Goal: Use online tool/utility: Utilize a website feature to perform a specific function

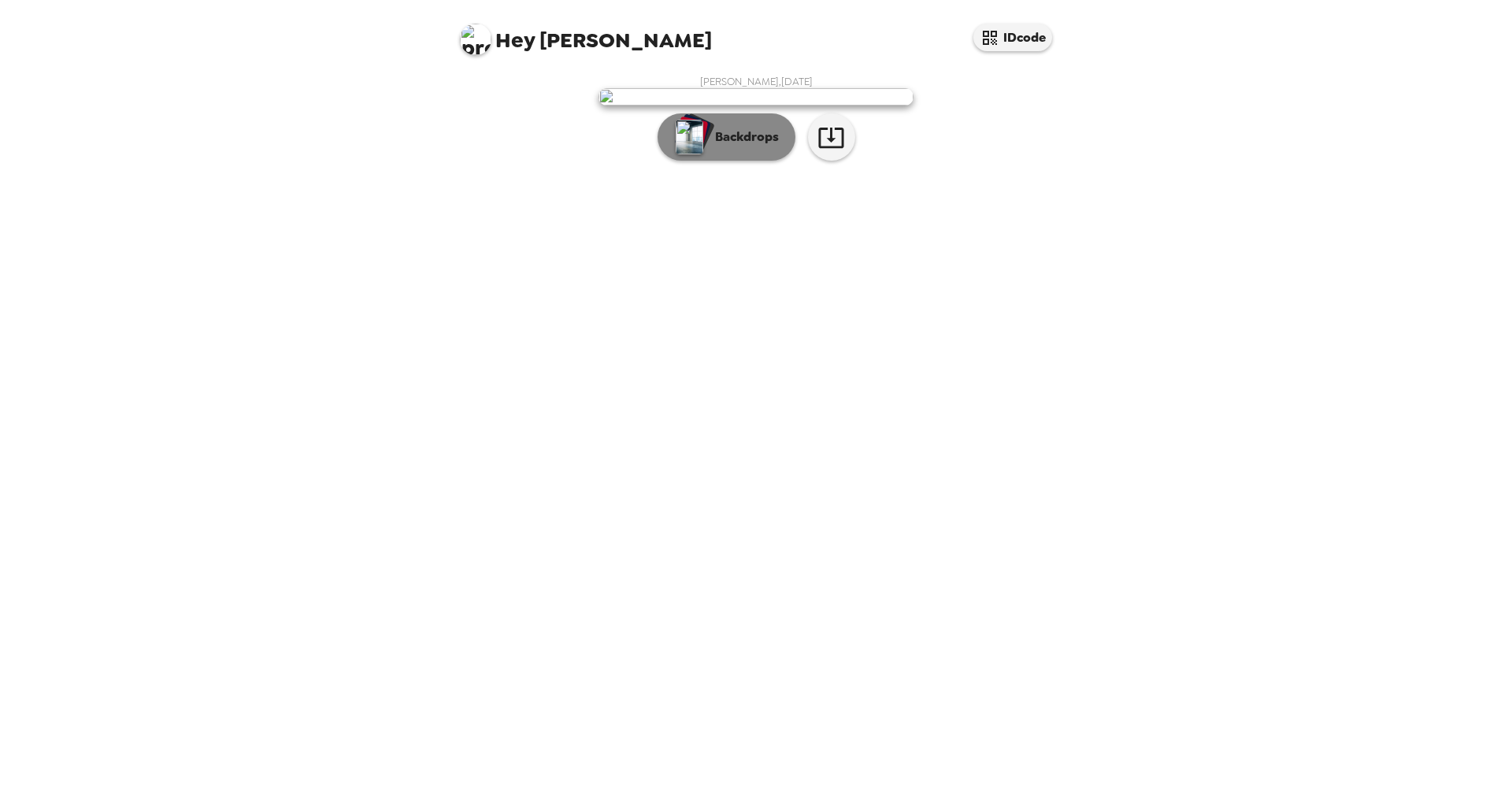
click at [725, 146] on p "Backdrops" at bounding box center [743, 136] width 72 height 19
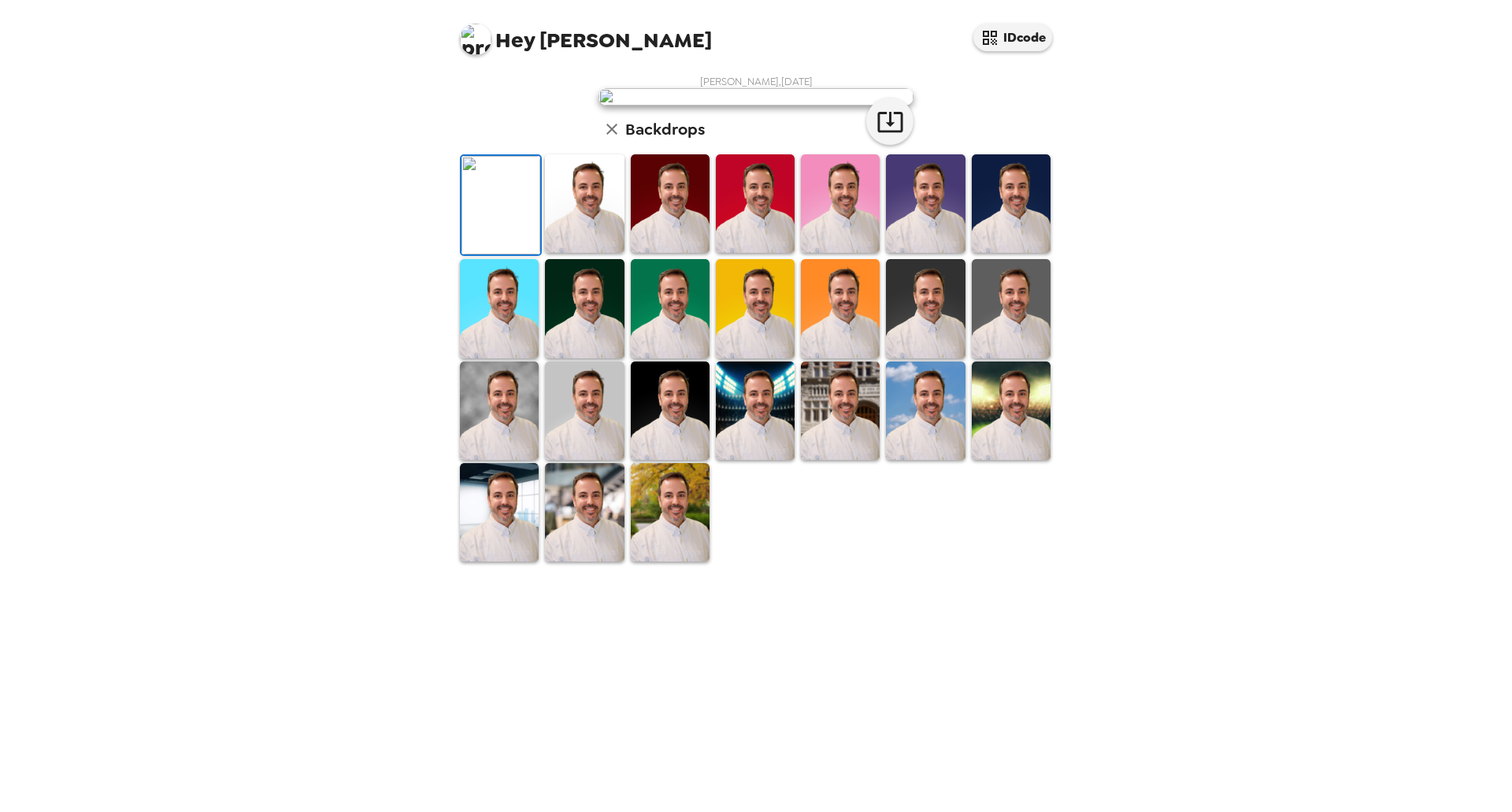
scroll to position [184, 0]
click at [590, 562] on img at bounding box center [584, 512] width 78 height 98
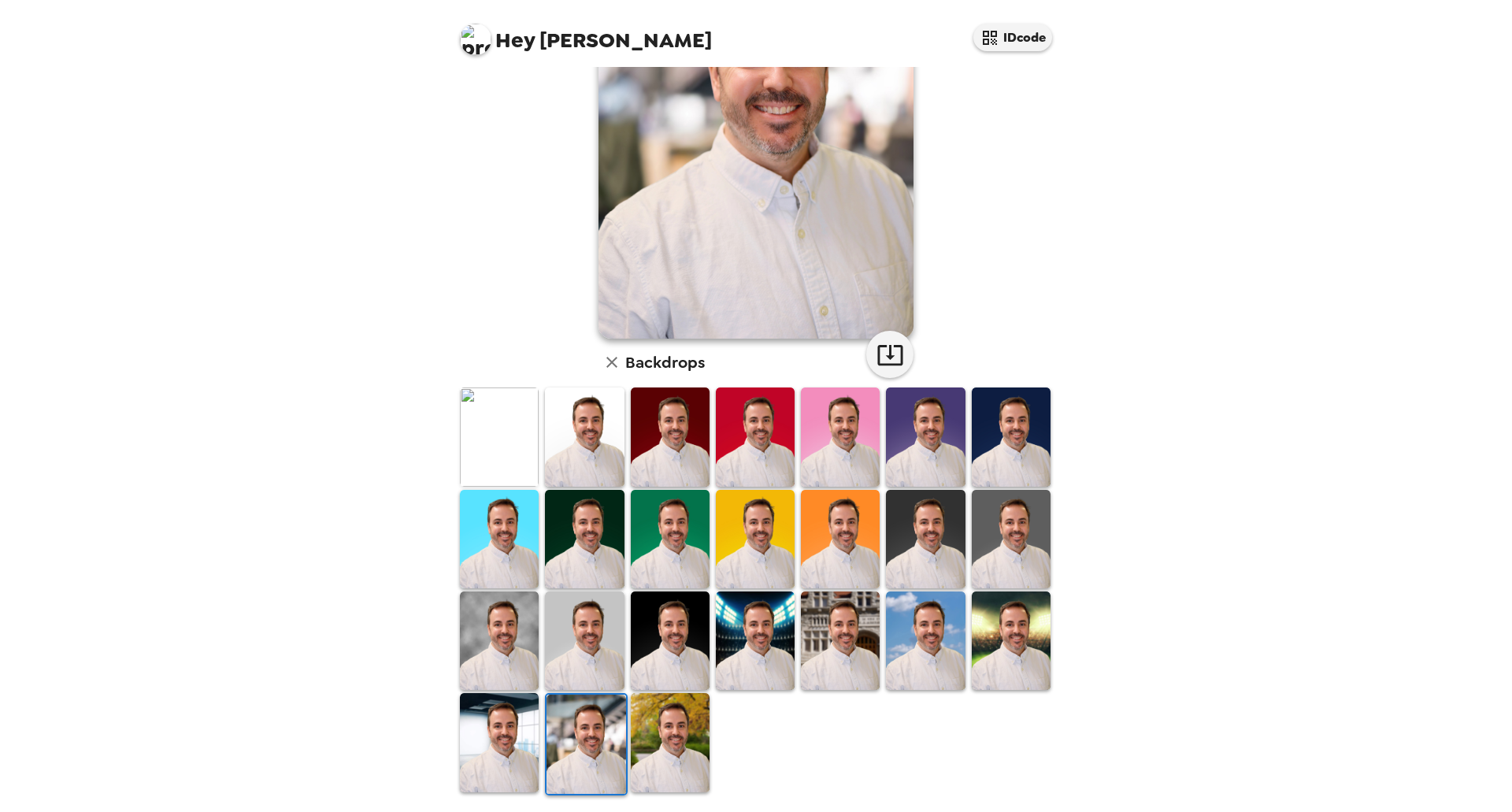
click at [504, 718] on img at bounding box center [499, 742] width 78 height 98
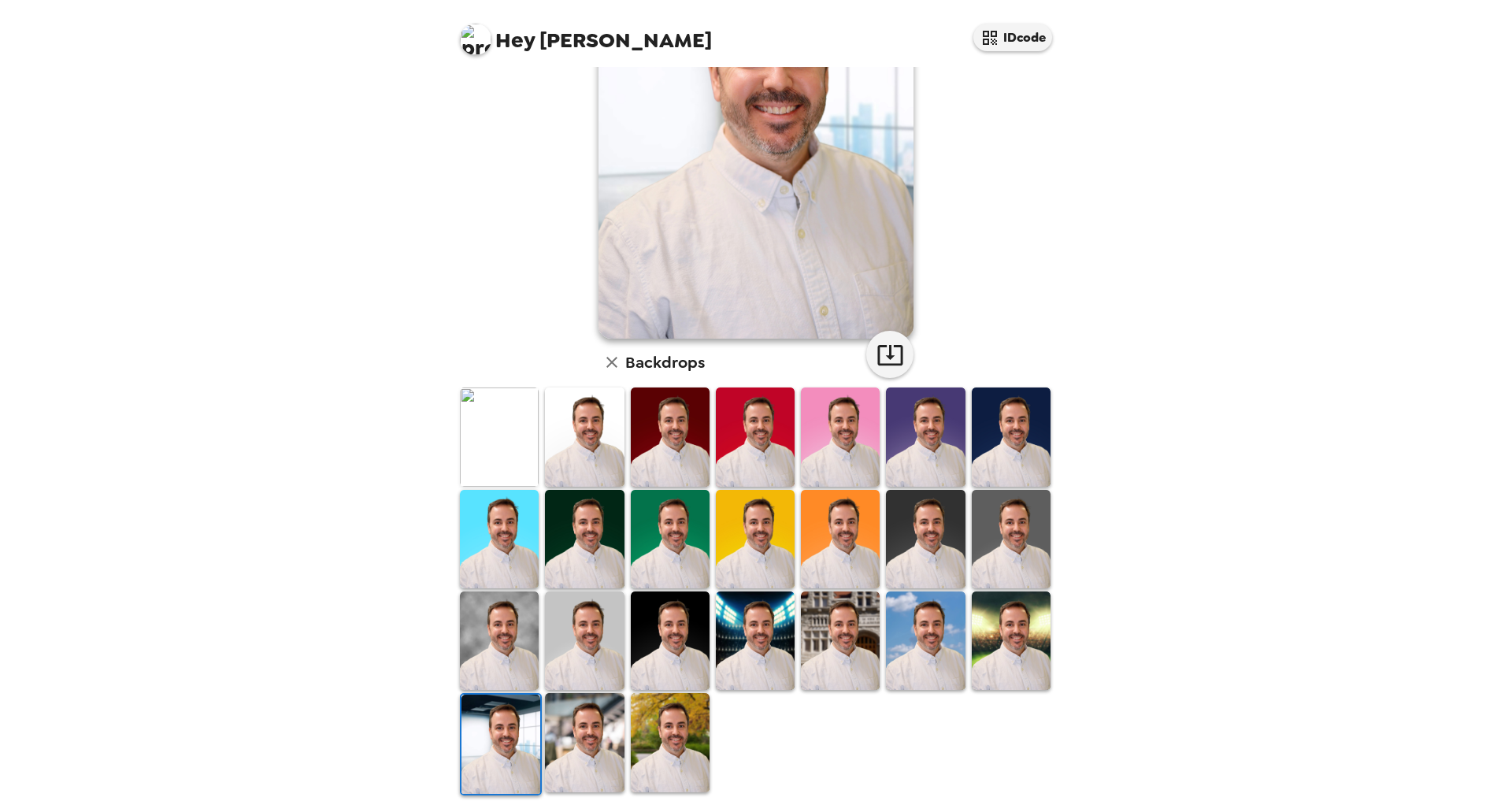
click at [925, 632] on img at bounding box center [925, 640] width 78 height 98
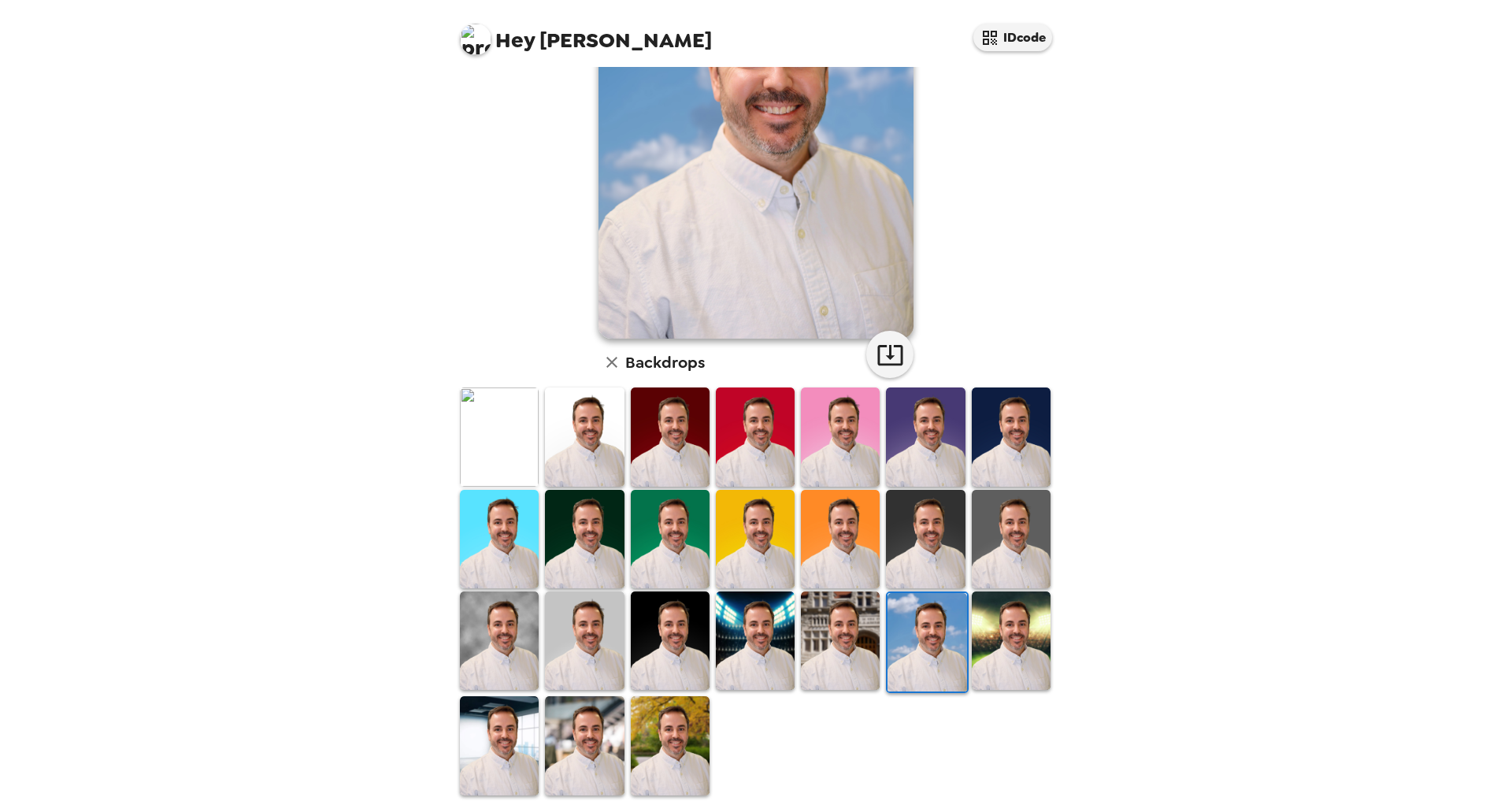
click at [986, 632] on img at bounding box center [1010, 640] width 78 height 98
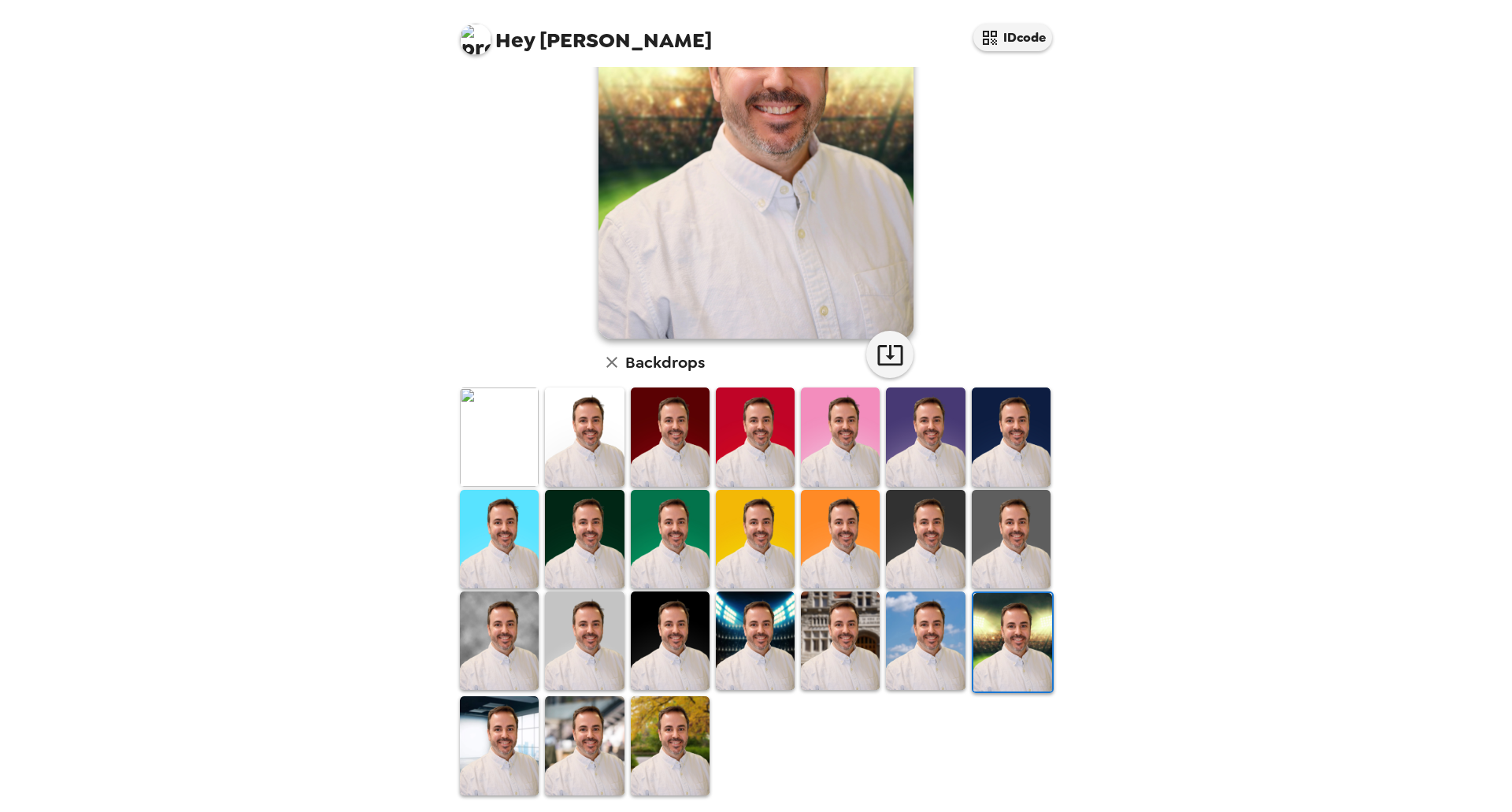
click at [831, 614] on img at bounding box center [839, 640] width 78 height 98
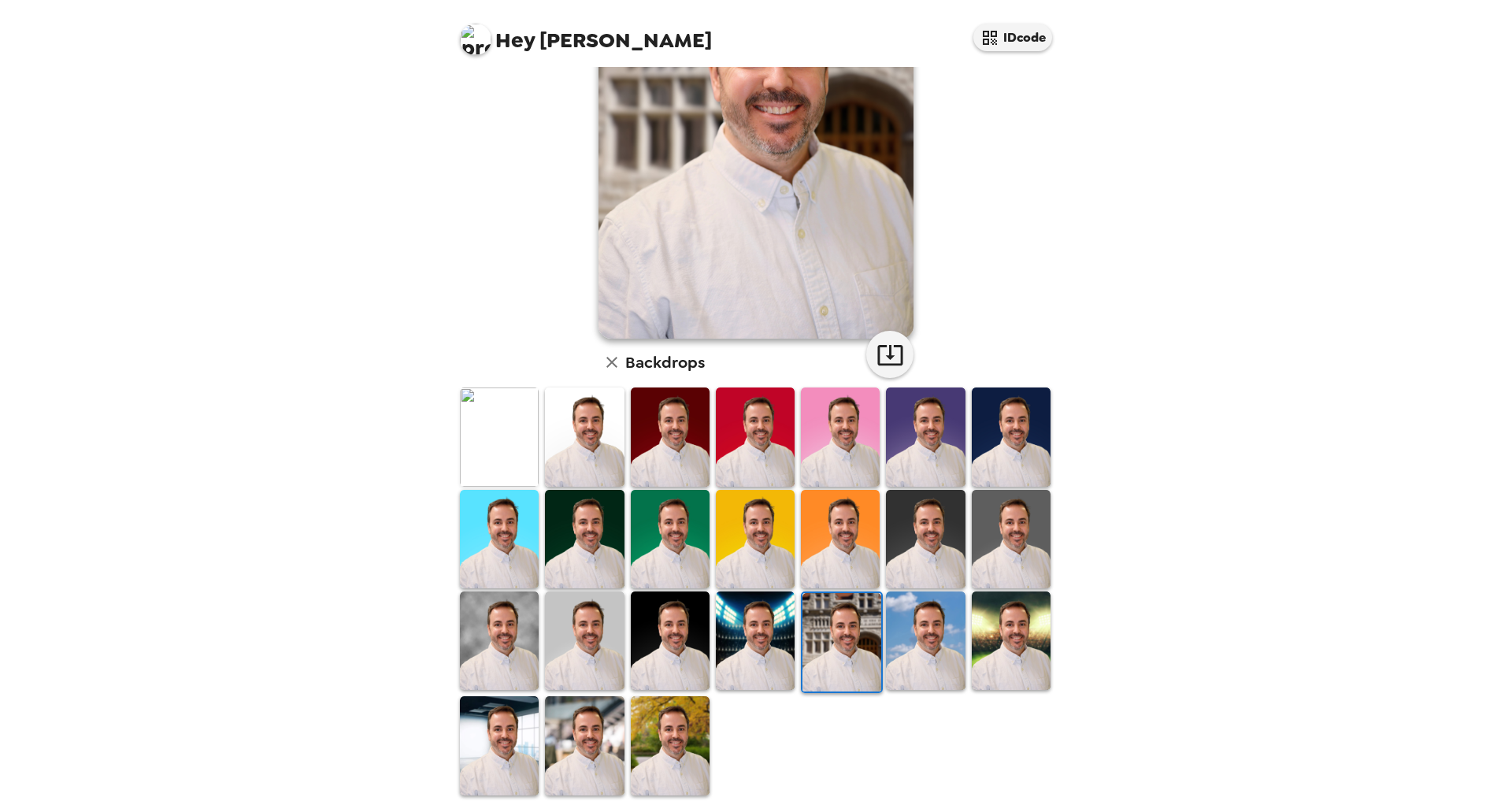
click at [498, 629] on img at bounding box center [499, 640] width 78 height 98
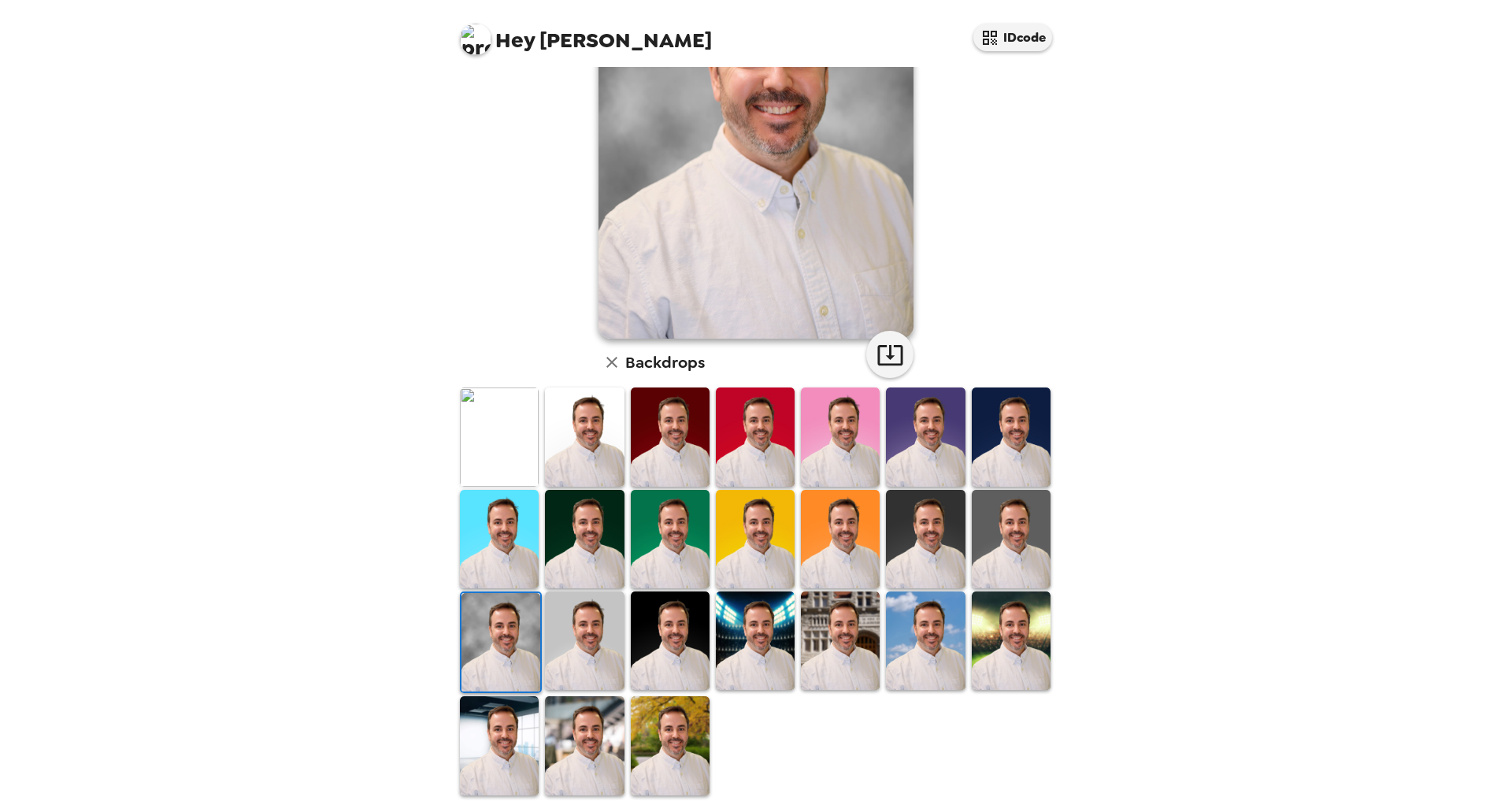
click at [536, 736] on img at bounding box center [499, 745] width 78 height 98
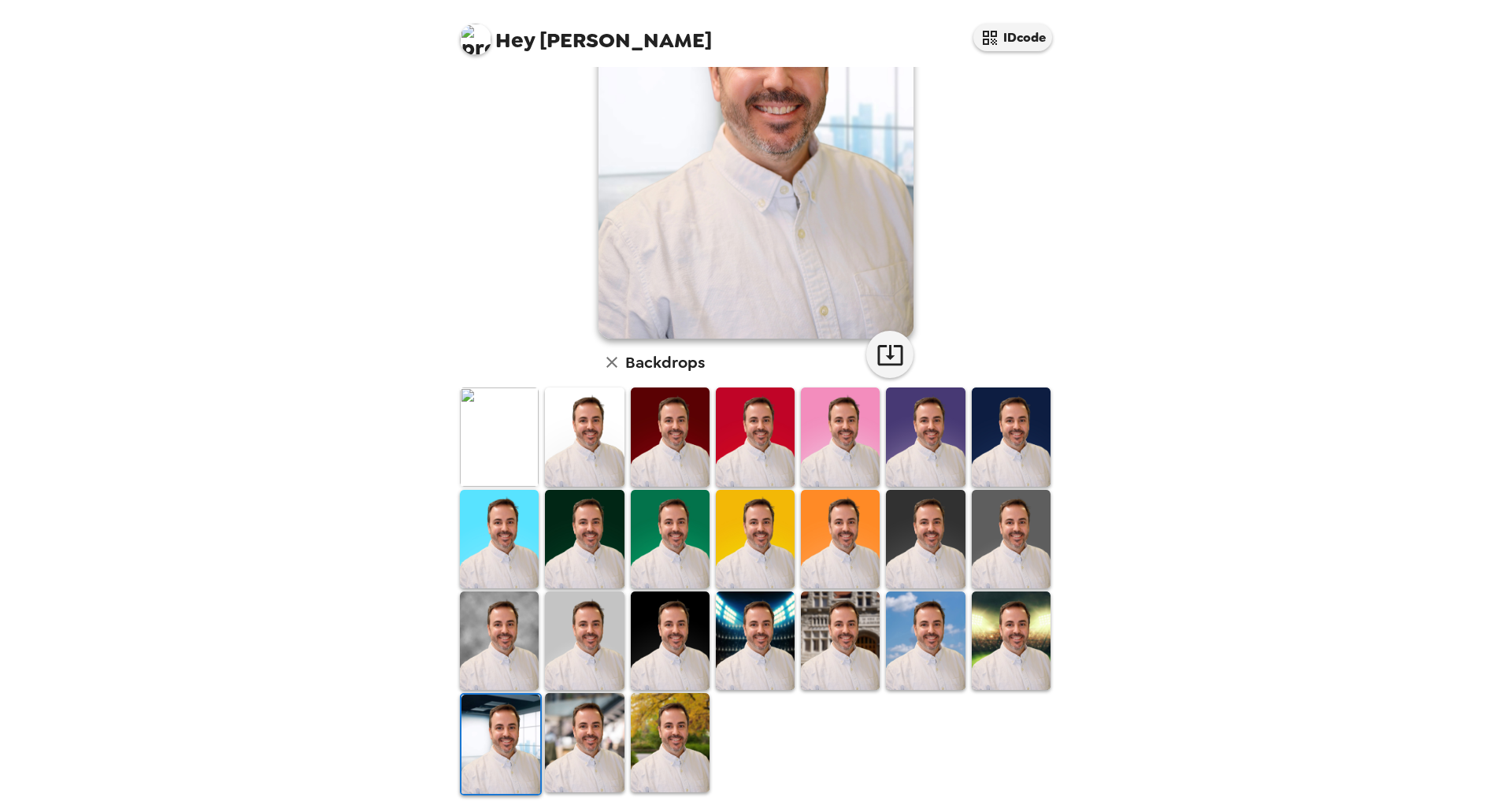
click at [577, 725] on img at bounding box center [584, 742] width 78 height 98
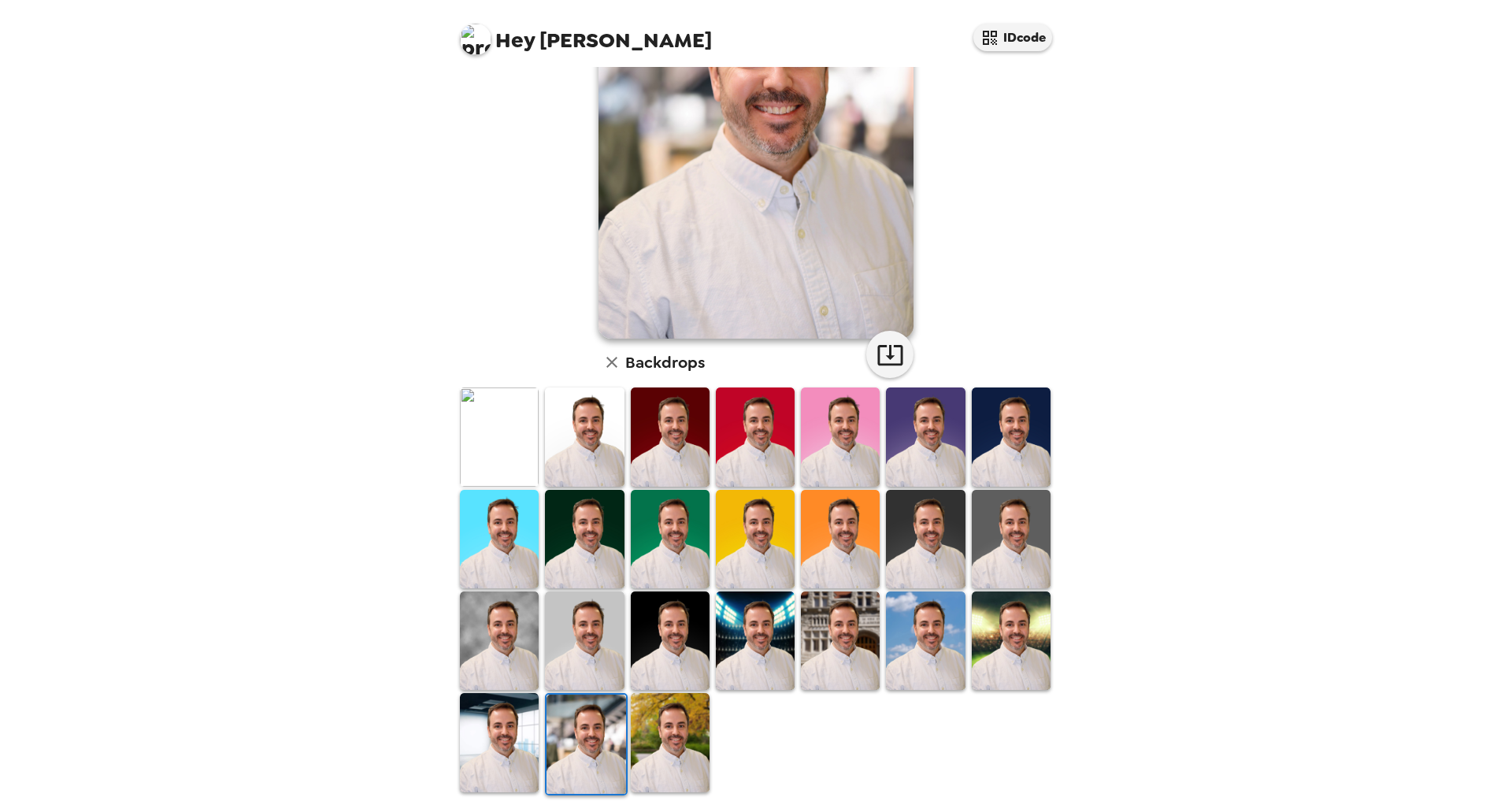
scroll to position [0, 0]
click at [527, 628] on img at bounding box center [499, 640] width 78 height 98
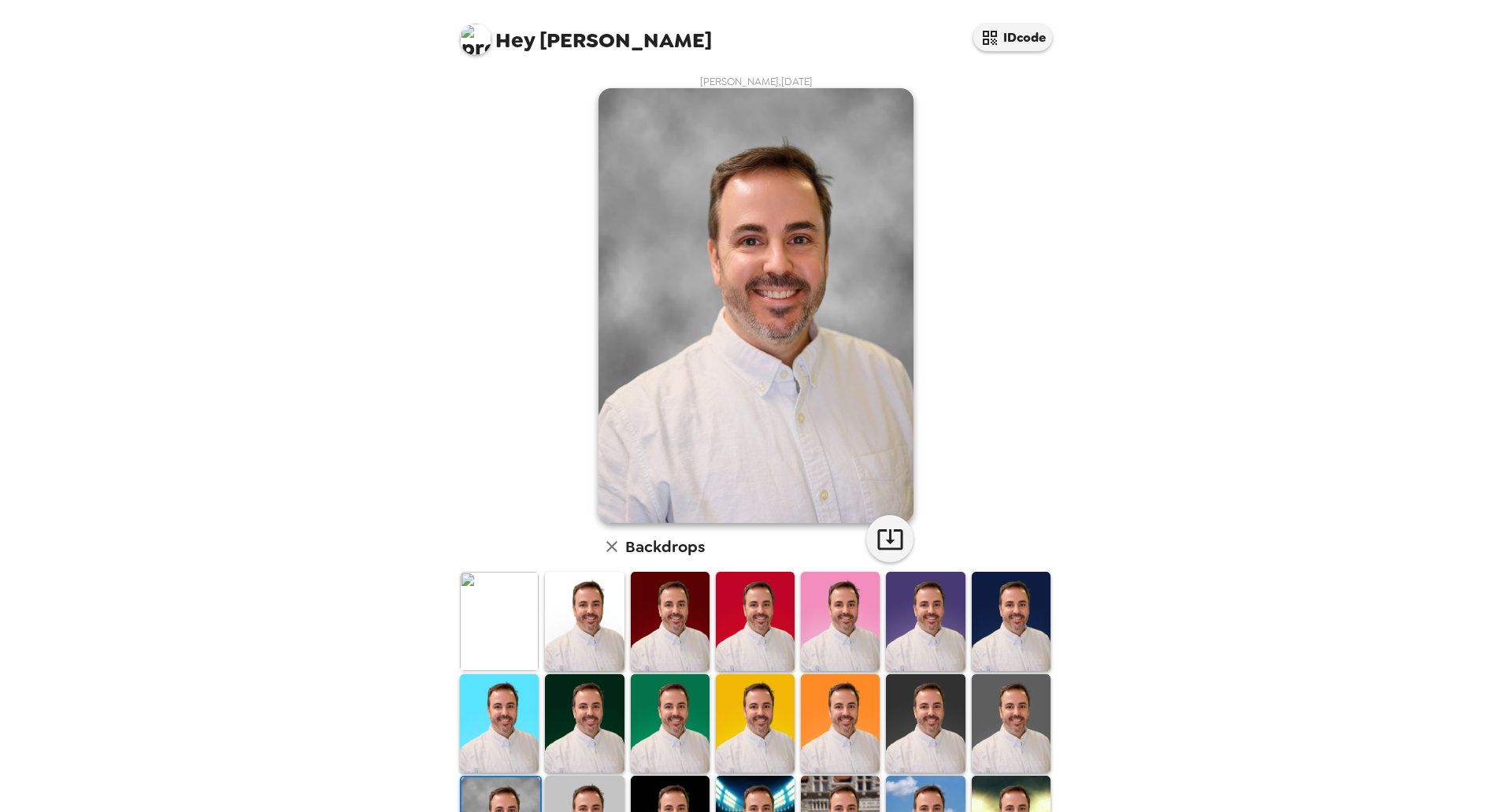
click at [738, 292] on img at bounding box center [755, 306] width 315 height 434
click at [880, 534] on icon "button" at bounding box center [890, 539] width 27 height 27
